Goal: Task Accomplishment & Management: Manage account settings

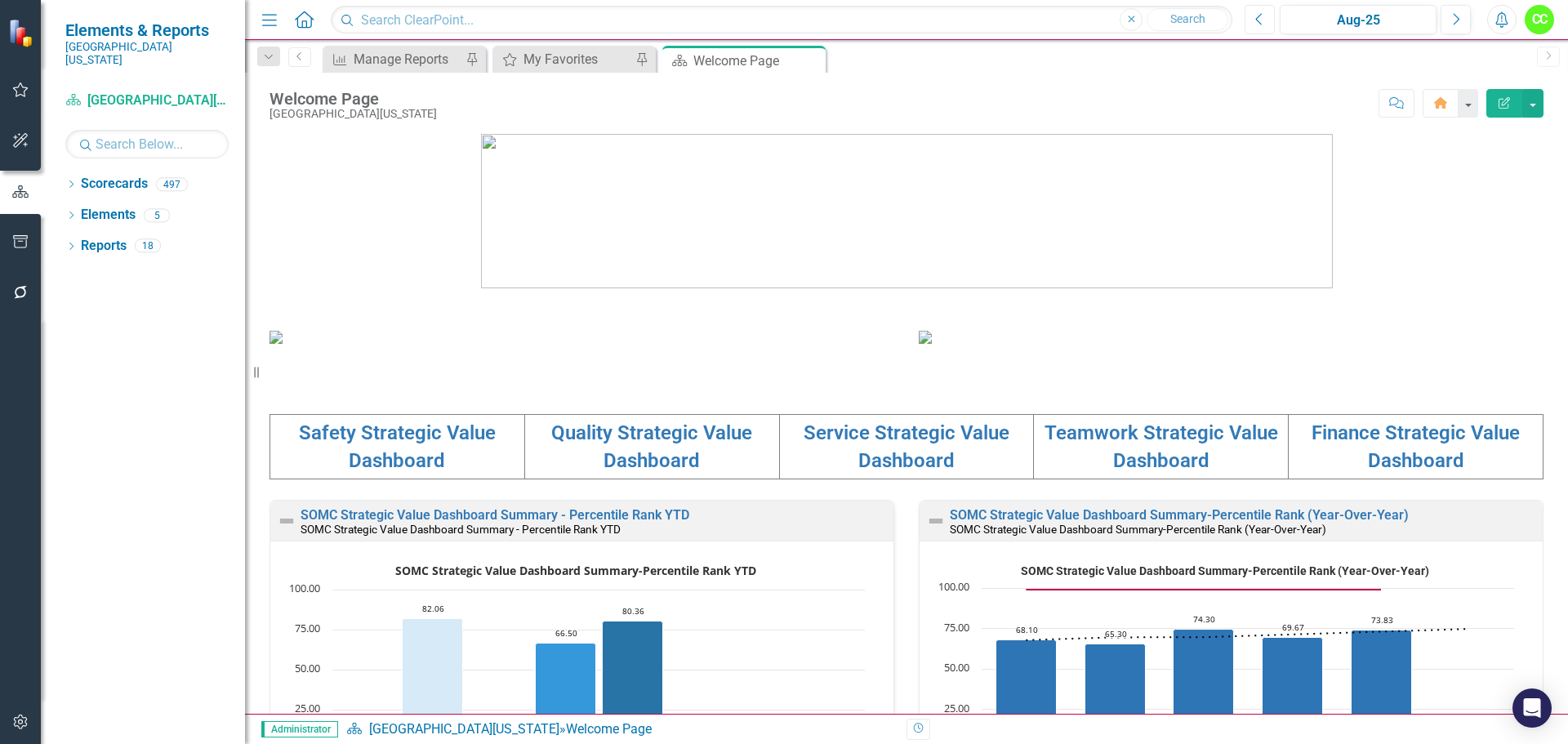
click at [1254, 20] on button "Previous" at bounding box center [1259, 19] width 30 height 29
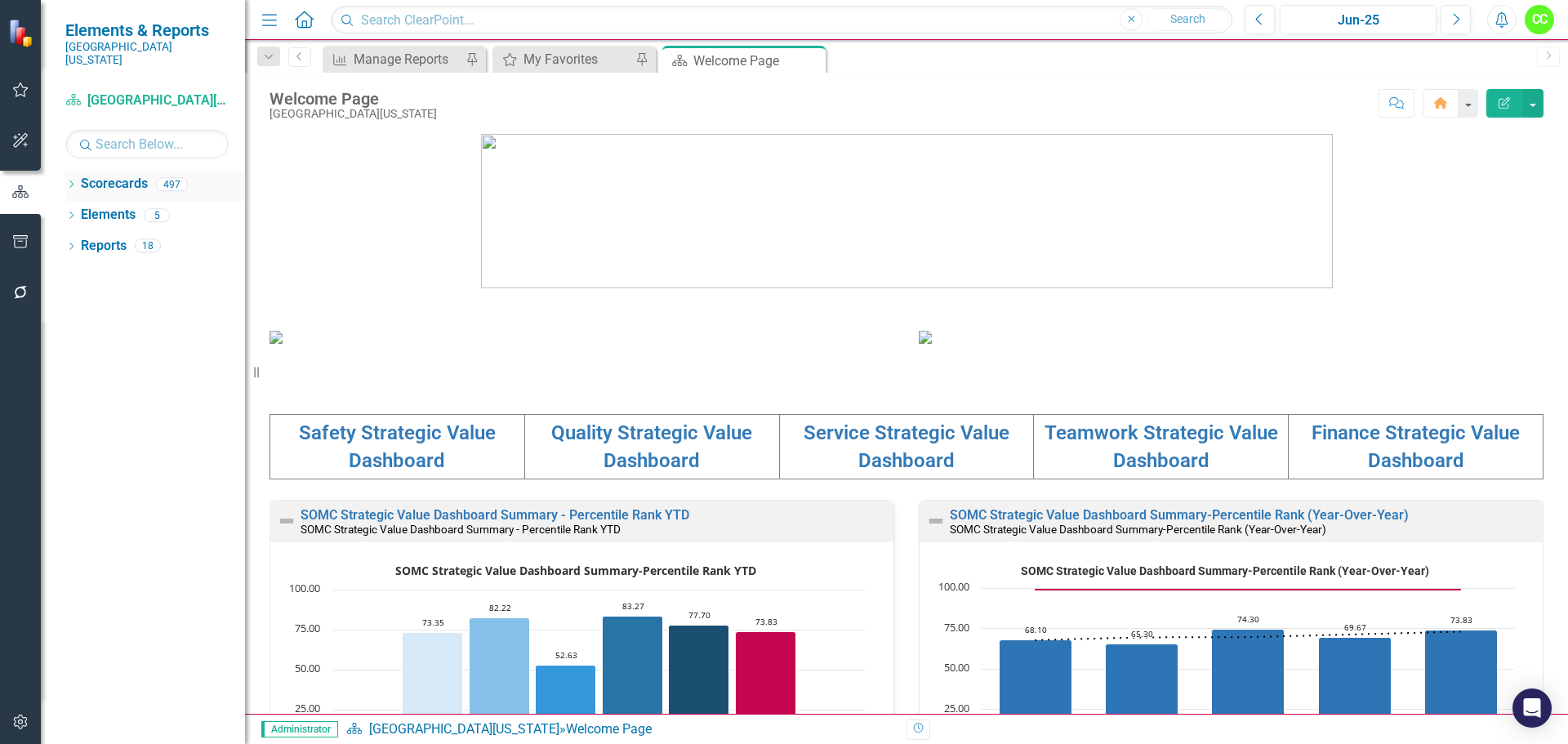
click at [78, 171] on div "Dropdown Scorecards 497" at bounding box center [155, 186] width 179 height 31
click at [406, 63] on div "Manage Reports" at bounding box center [408, 59] width 107 height 20
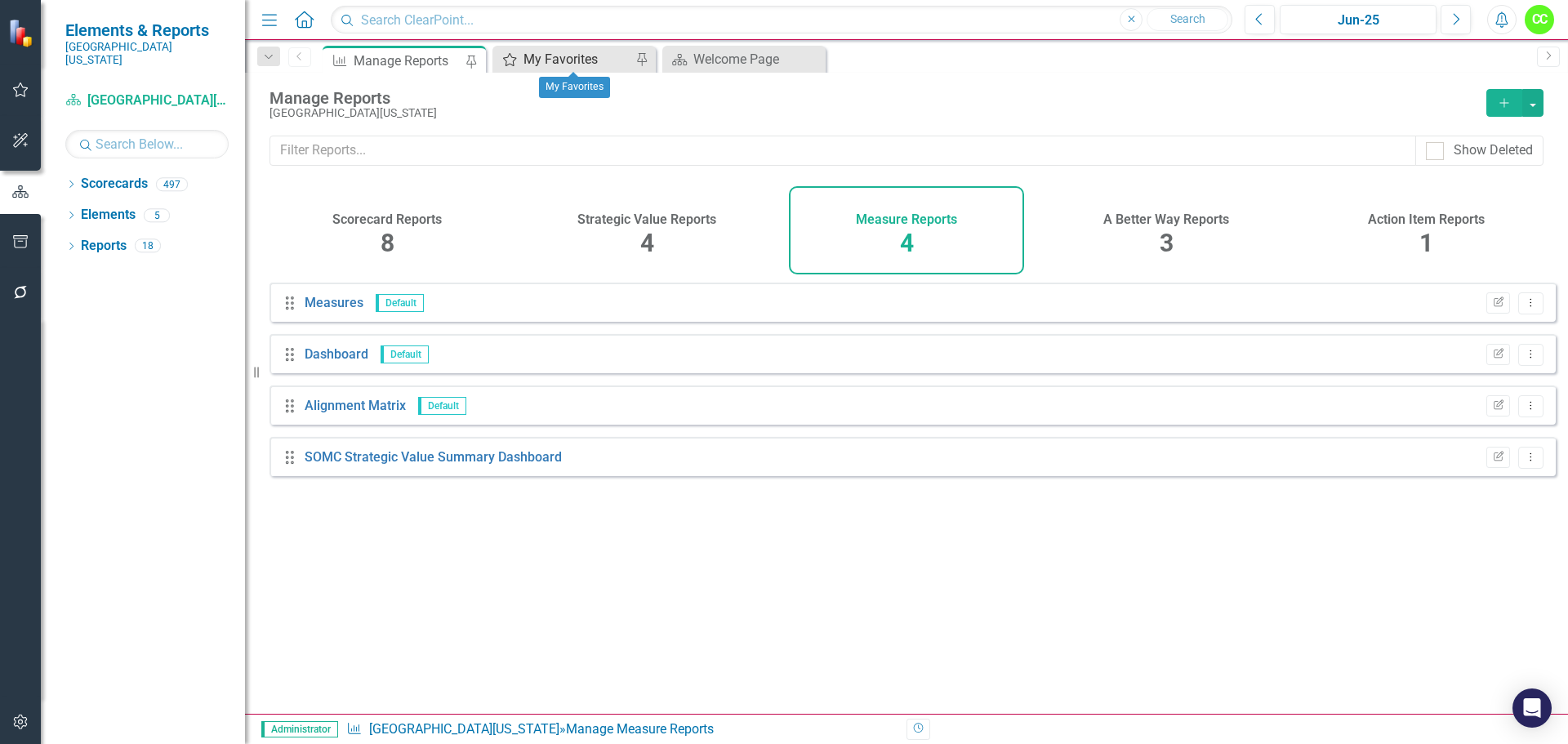
click at [557, 65] on div "My Favorites" at bounding box center [577, 59] width 107 height 20
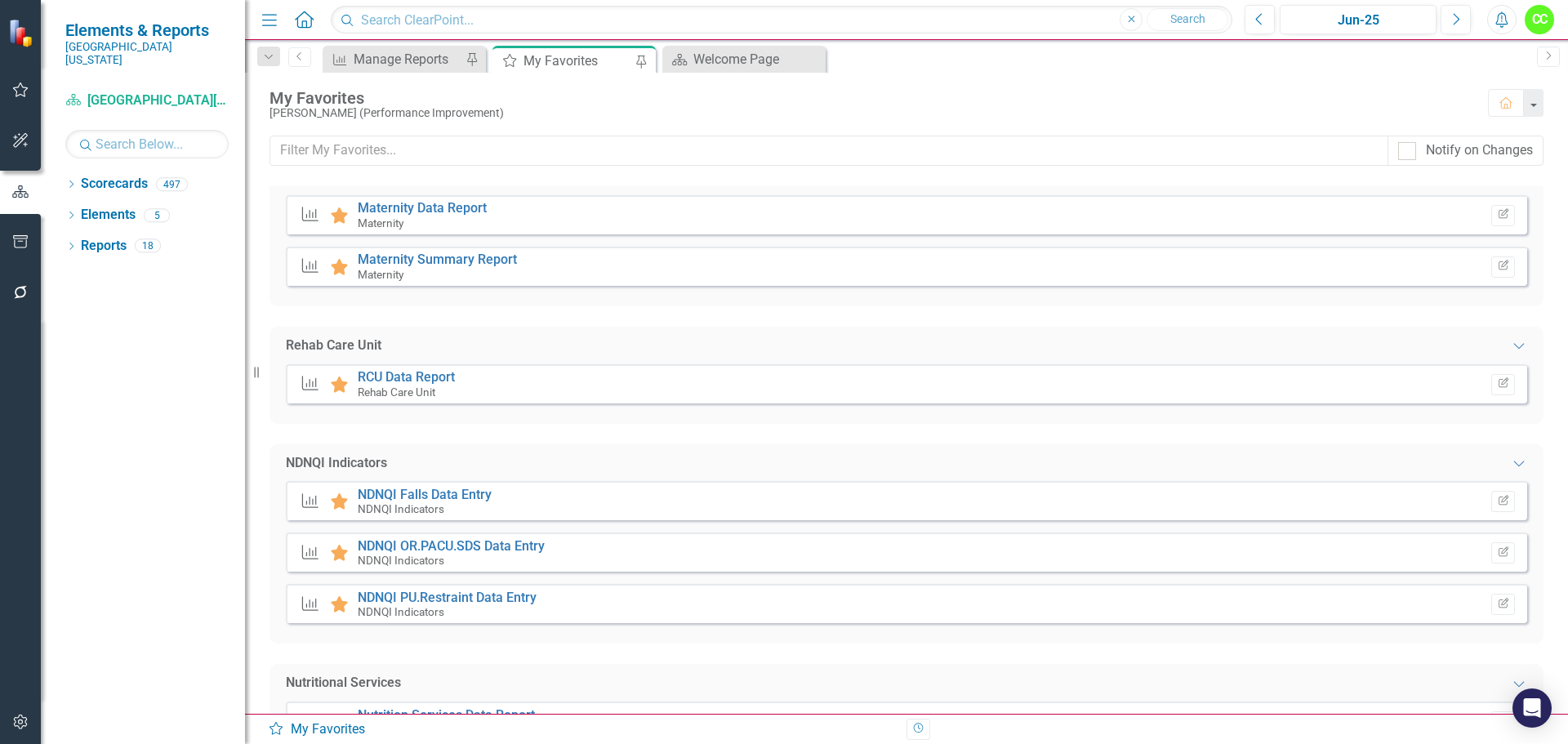
scroll to position [2204, 0]
click at [433, 374] on link "RCU Data Report" at bounding box center [406, 374] width 97 height 15
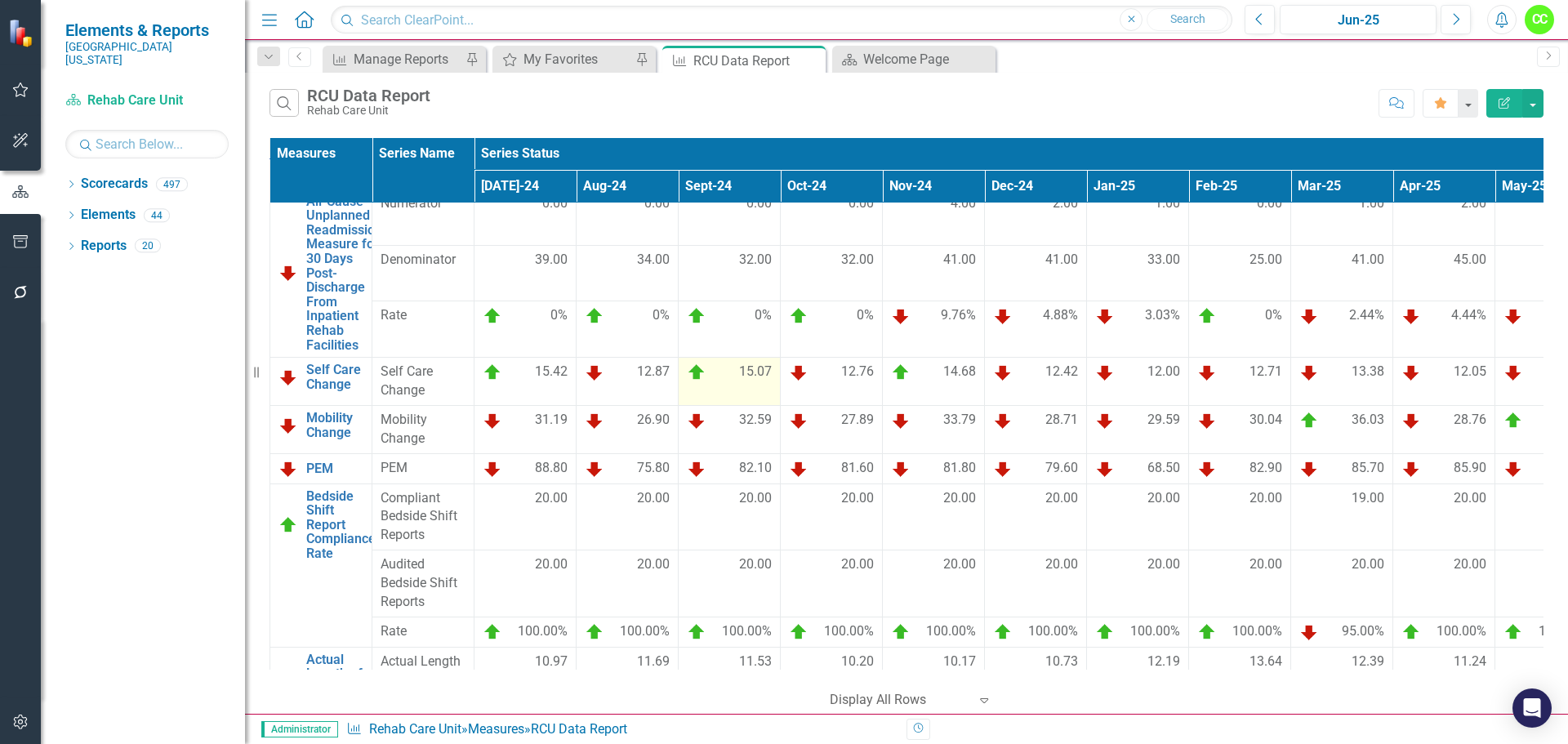
scroll to position [184, 0]
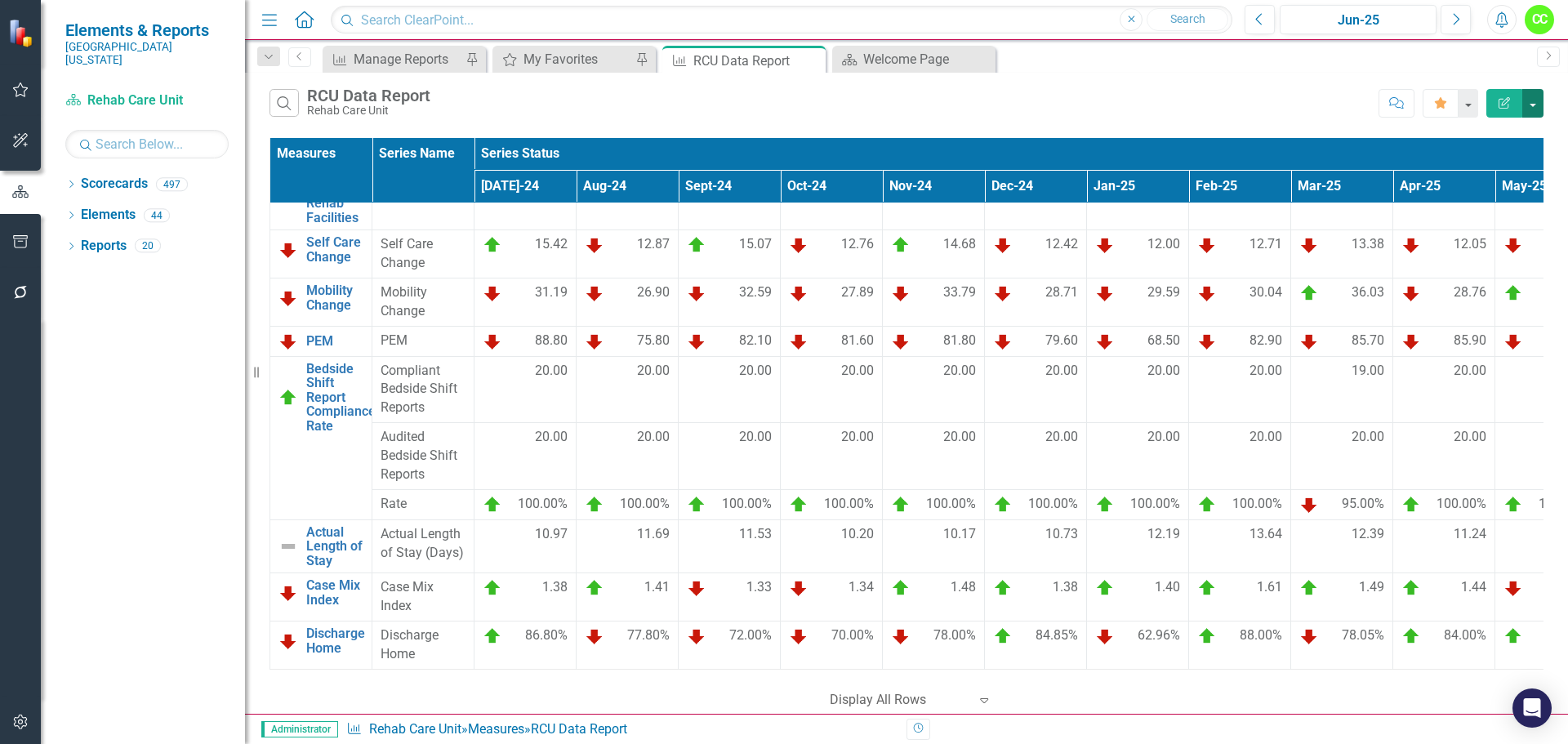
click at [1533, 110] on button "button" at bounding box center [1533, 103] width 21 height 28
click at [1503, 108] on button "Edit Report" at bounding box center [1503, 103] width 35 height 28
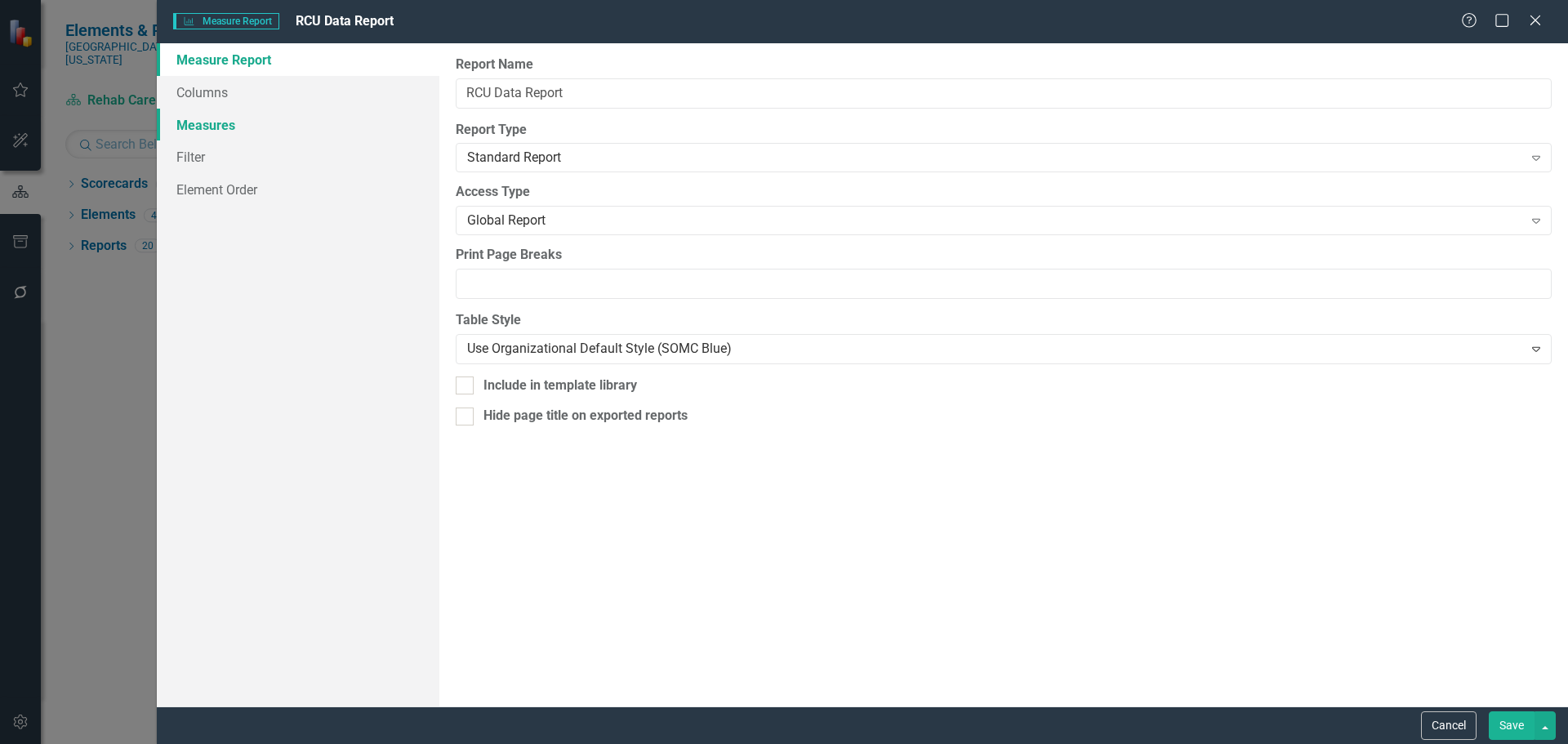
click at [246, 124] on link "Measures" at bounding box center [298, 125] width 283 height 33
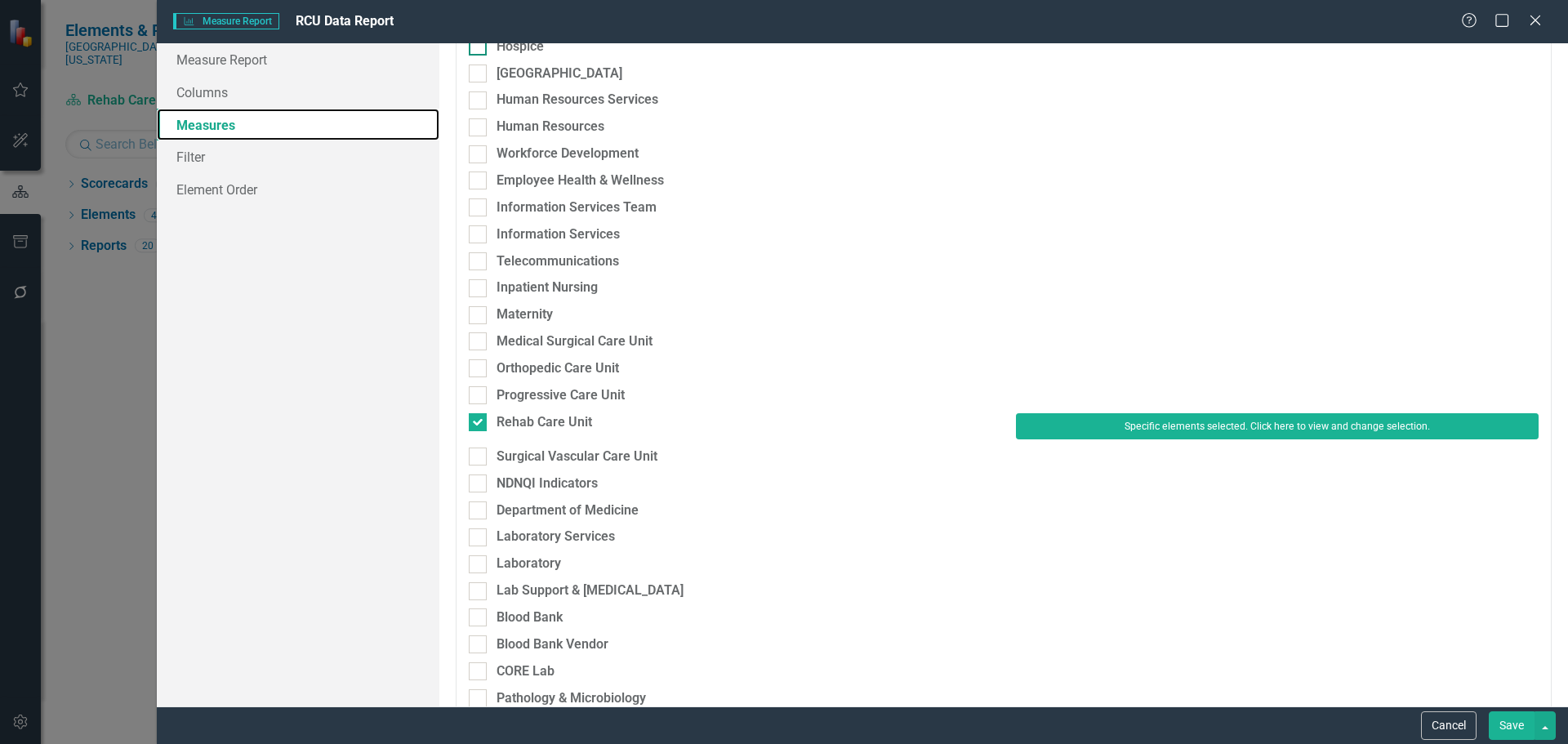
scroll to position [1142, 0]
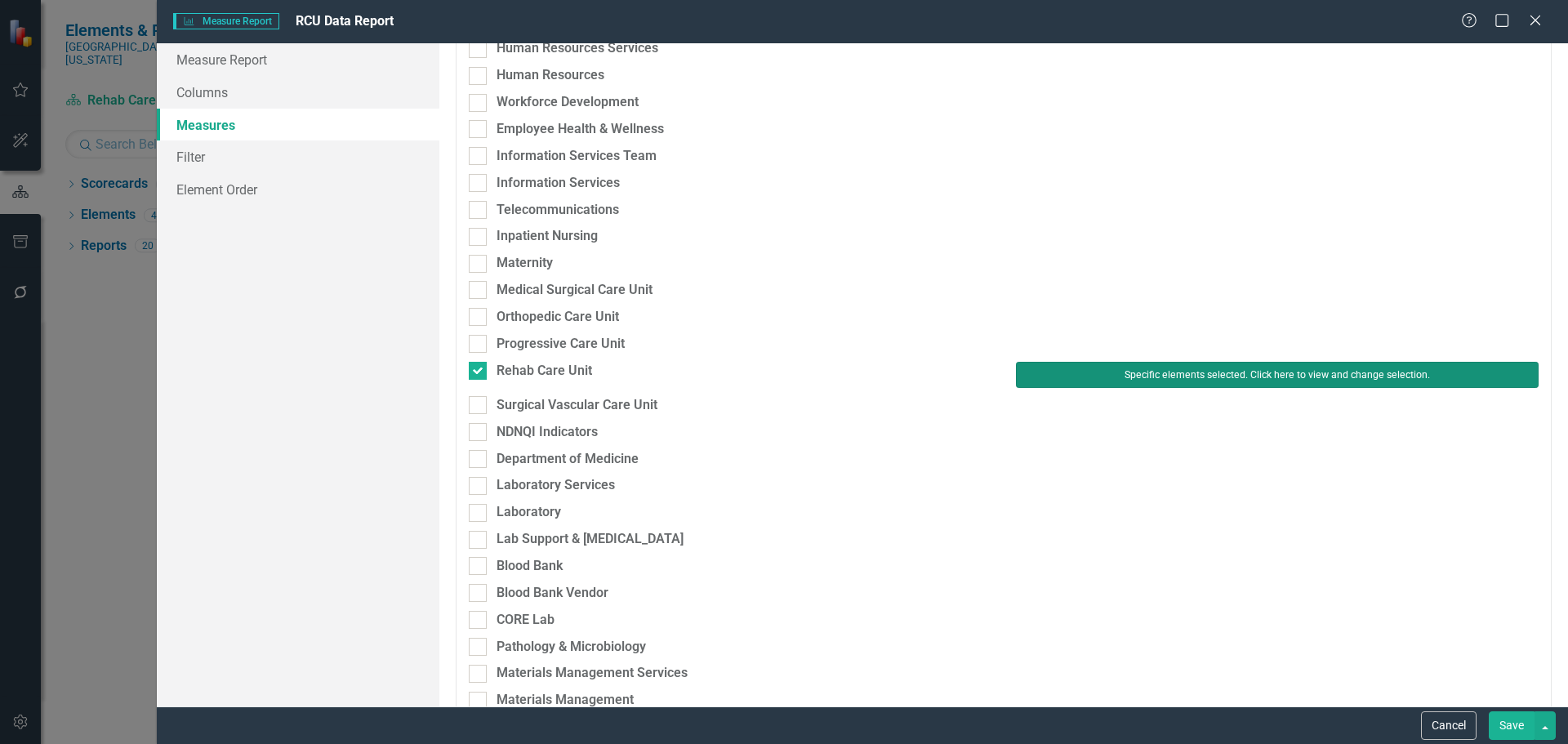
click at [1059, 367] on button "Specific elements selected. Click here to view and change selection." at bounding box center [1277, 375] width 522 height 26
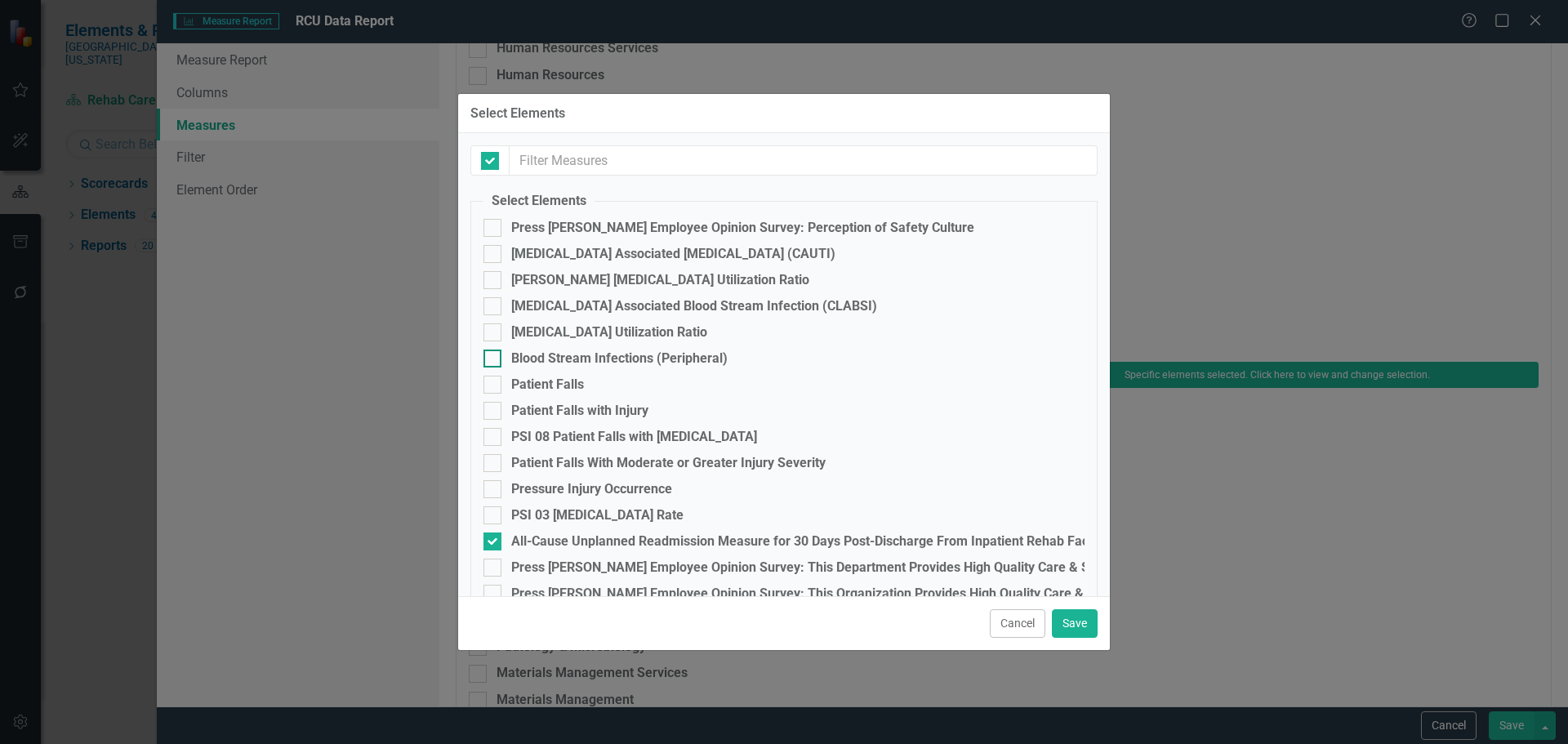
checkbox input "false"
click at [490, 383] on input "Patient Falls" at bounding box center [489, 381] width 11 height 11
checkbox input "true"
click at [493, 417] on div at bounding box center [492, 411] width 18 height 18
click at [493, 412] on input "Patient Falls with Injury" at bounding box center [489, 407] width 11 height 11
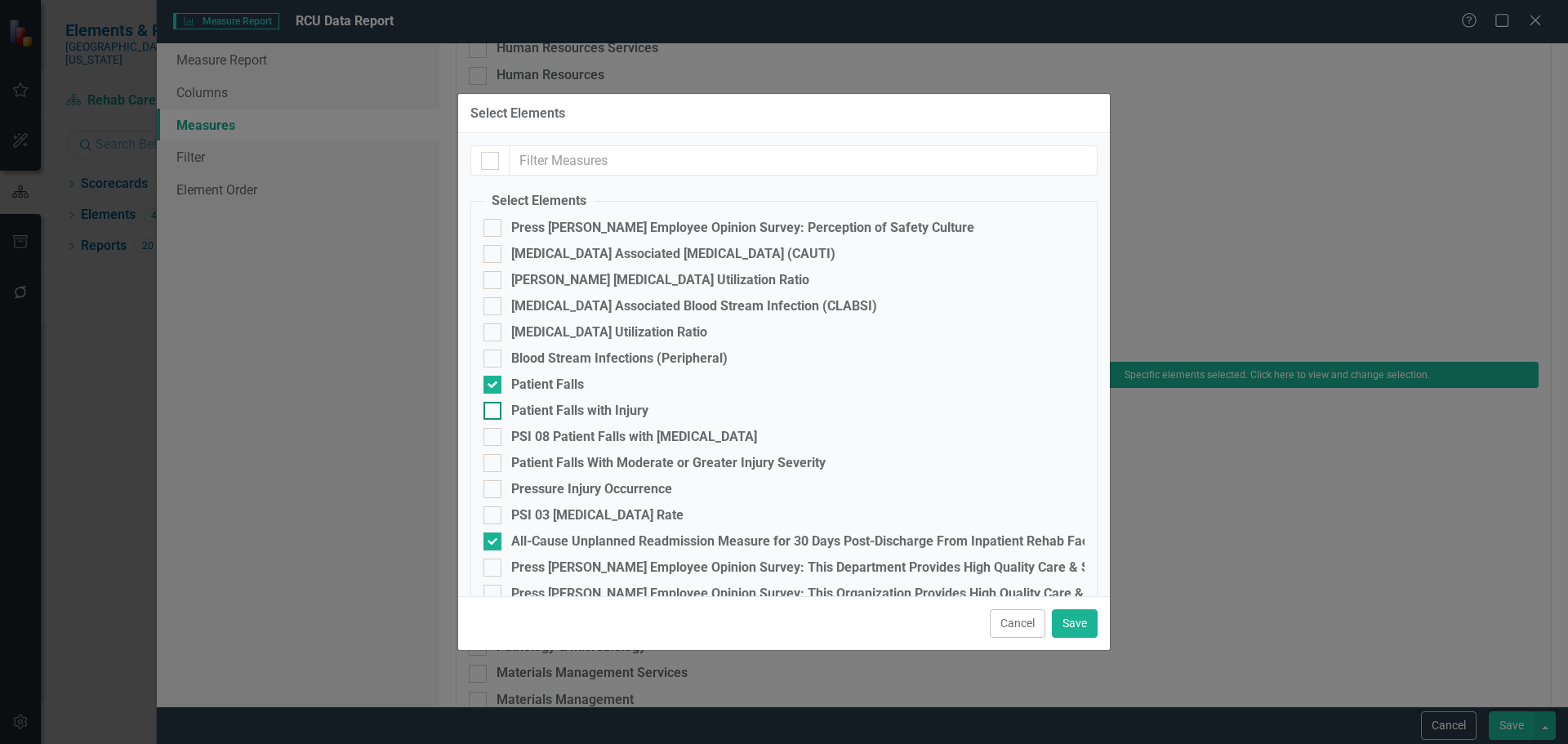
checkbox input "true"
click at [492, 432] on input "PSI 08 Patient Falls with [MEDICAL_DATA]" at bounding box center [489, 433] width 11 height 11
checkbox input "true"
click at [1090, 628] on button "Save" at bounding box center [1075, 622] width 46 height 28
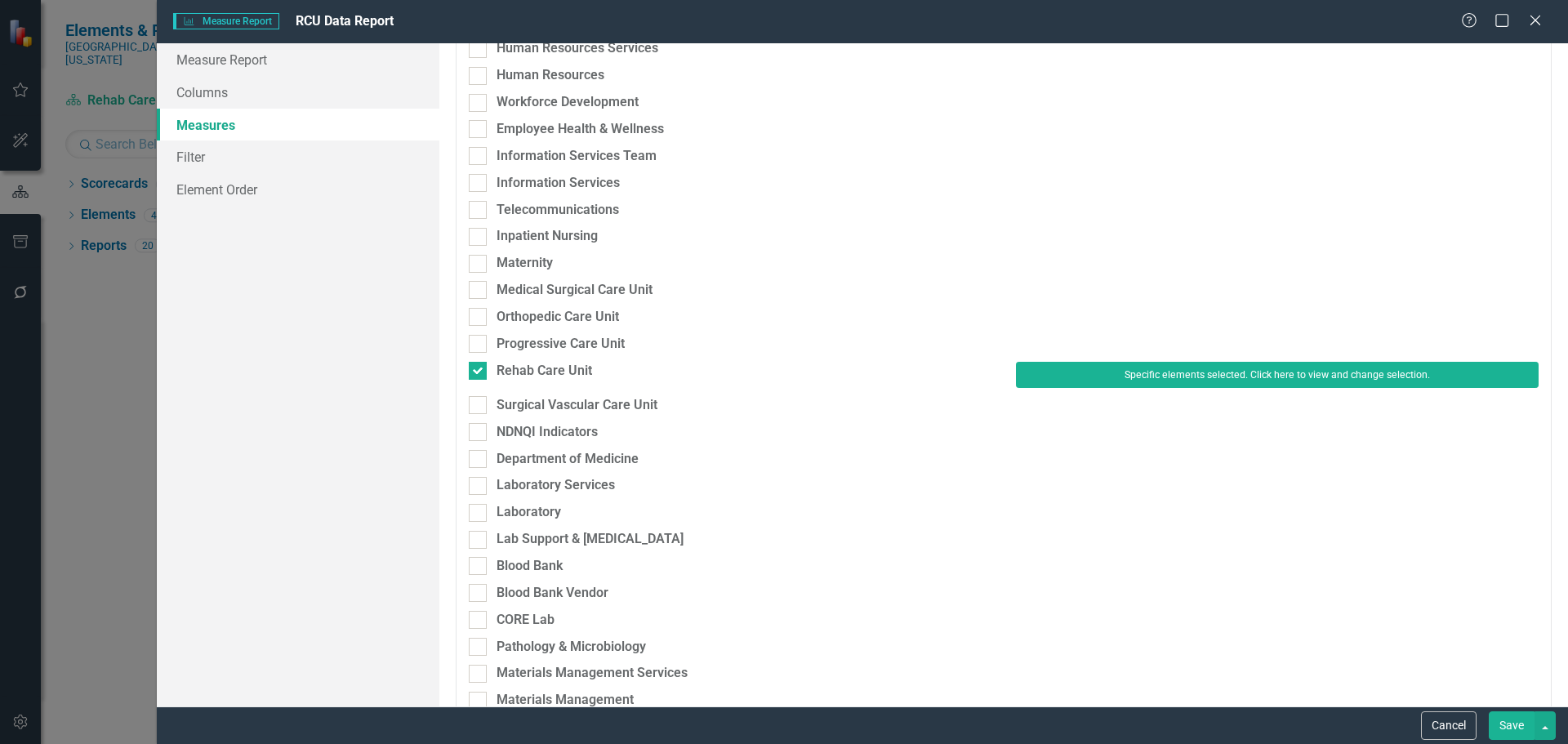
click at [1509, 724] on button "Save" at bounding box center [1512, 725] width 46 height 28
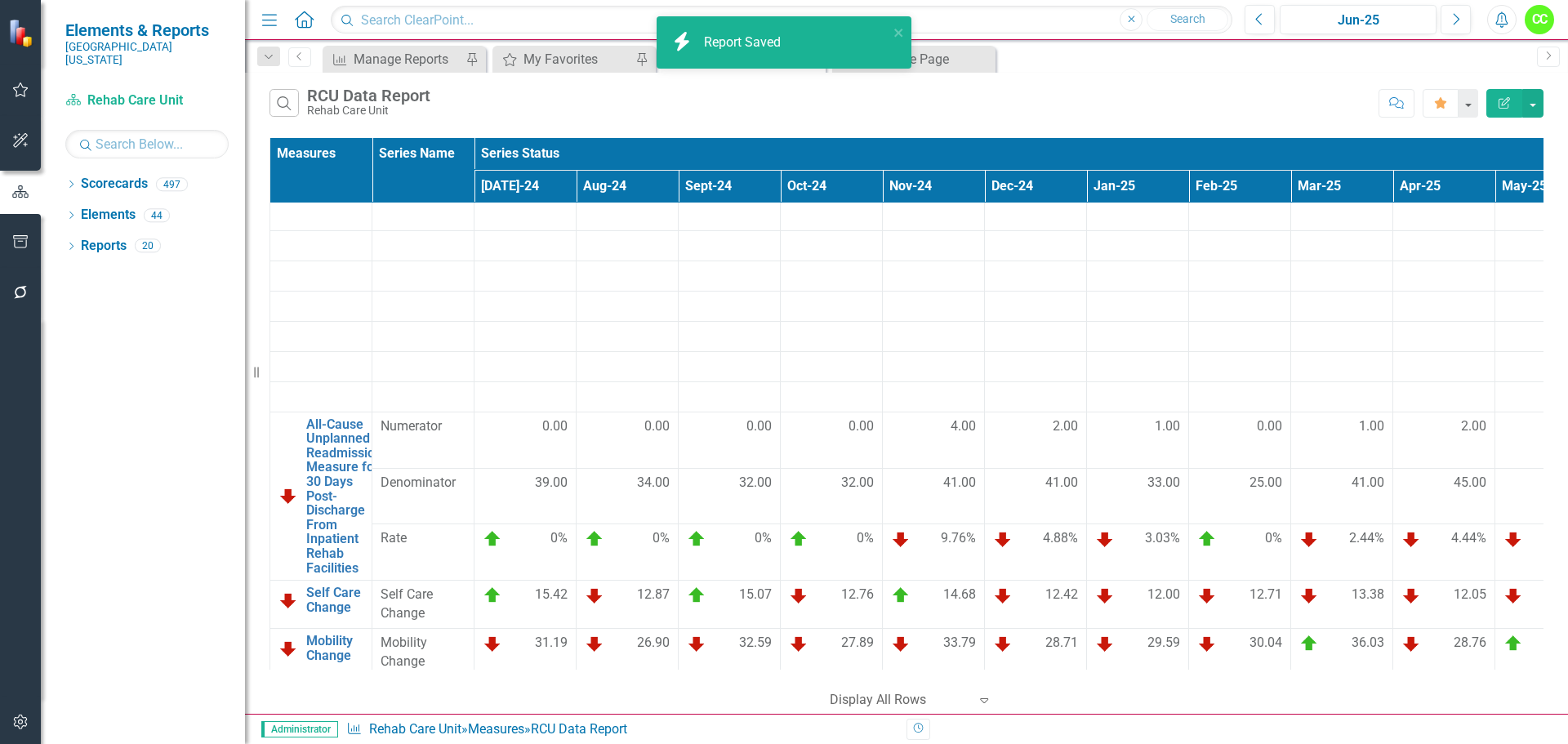
click at [267, 25] on icon "button" at bounding box center [269, 19] width 15 height 12
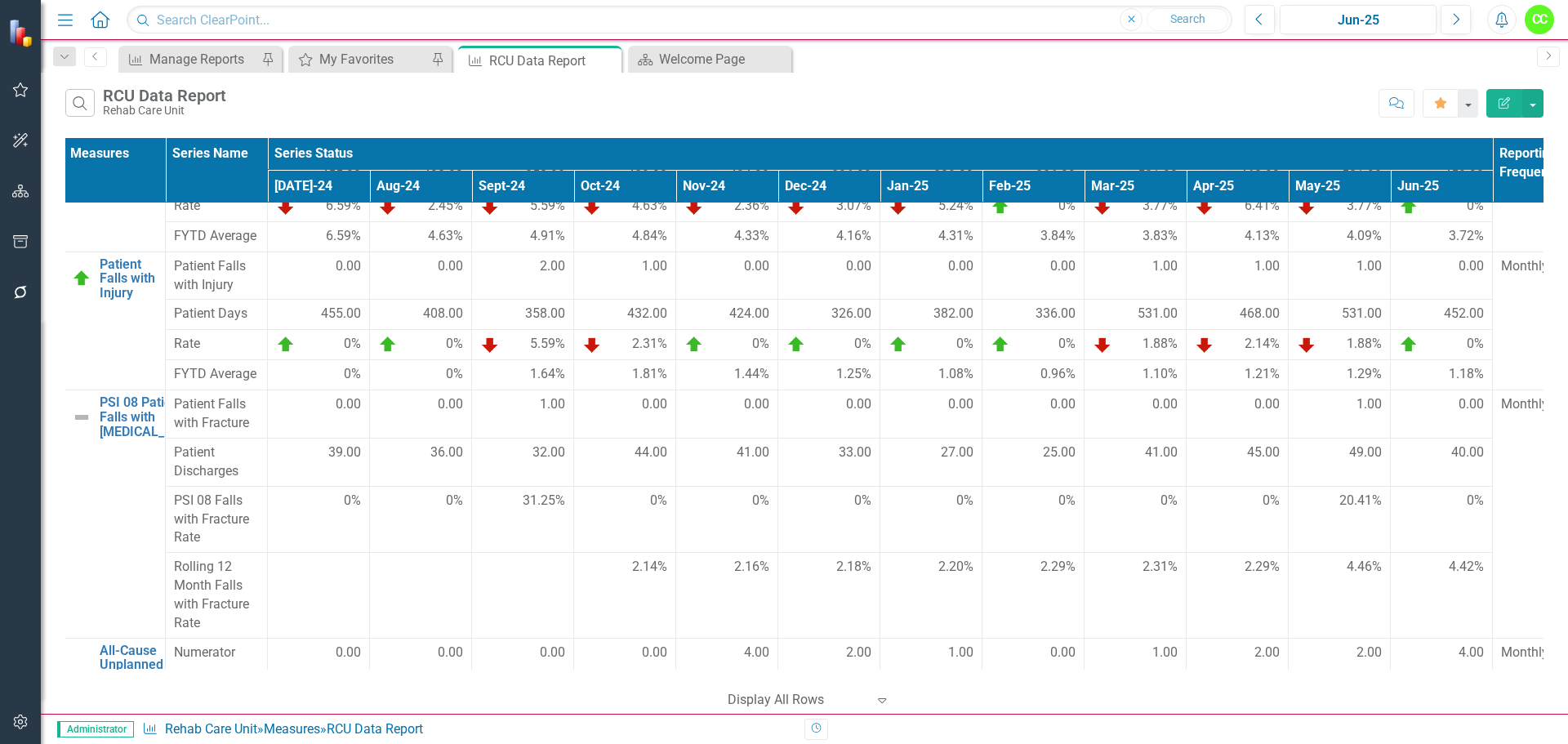
scroll to position [20, 3]
